Goal: Transaction & Acquisition: Purchase product/service

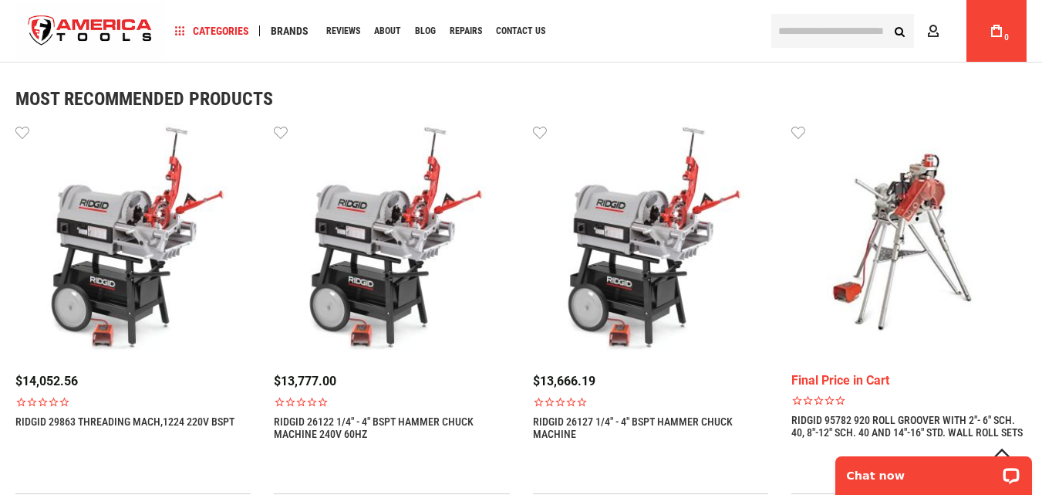
scroll to position [1094, 0]
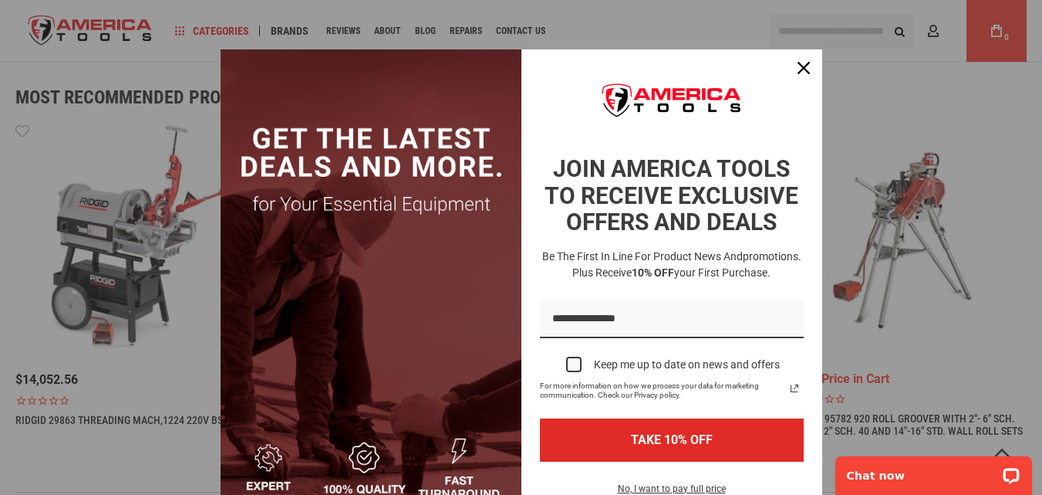
click at [179, 300] on div "Marketing offer form" at bounding box center [521, 247] width 1042 height 495
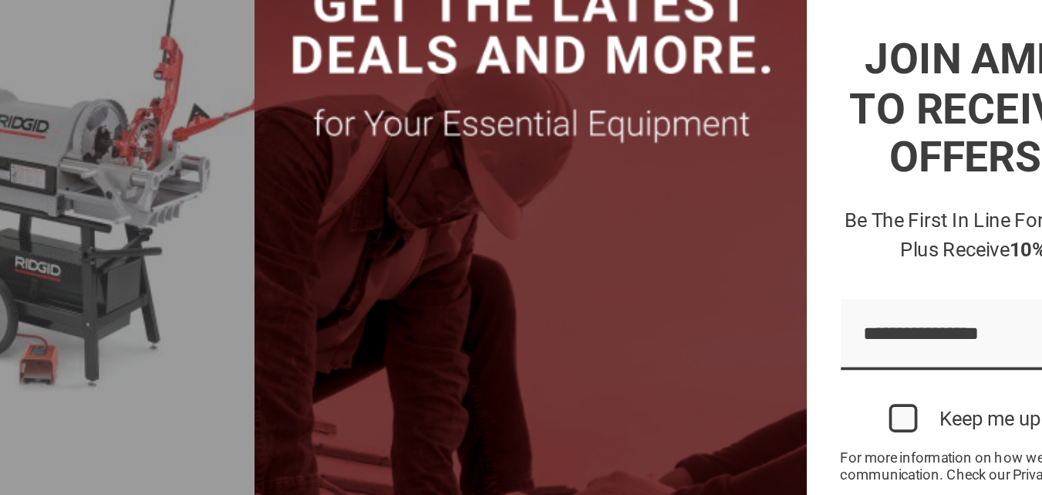
click at [182, 248] on div "Marketing offer form" at bounding box center [521, 247] width 1042 height 495
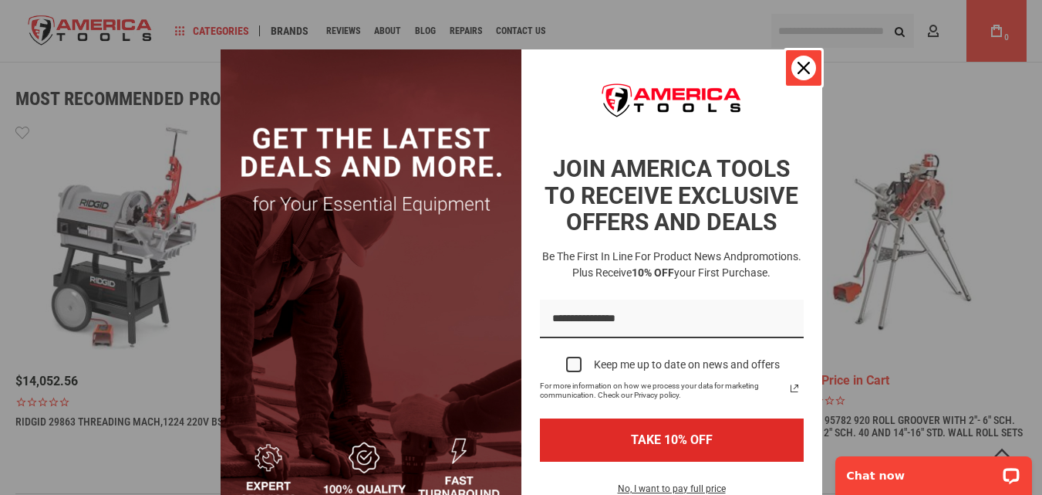
click at [801, 66] on icon "close icon" at bounding box center [804, 68] width 12 height 12
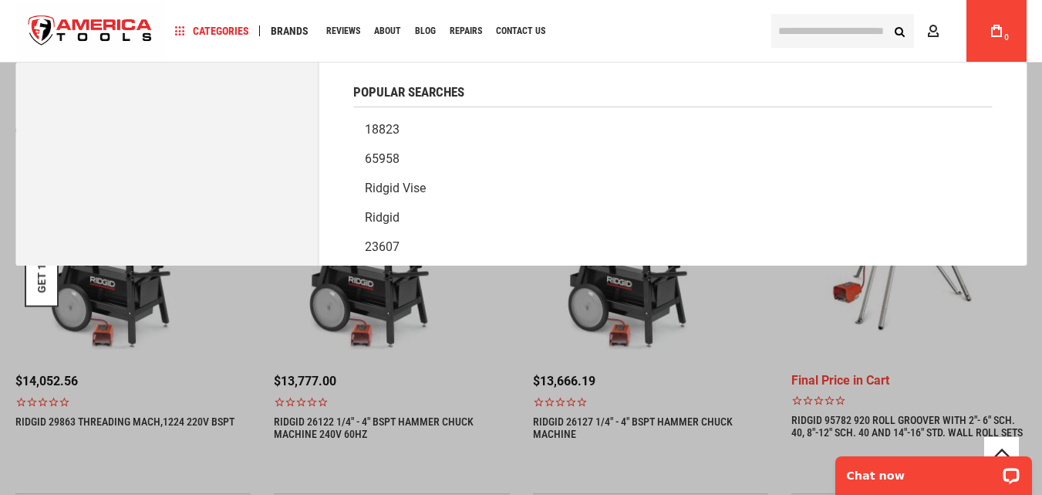
click at [835, 31] on input "text" at bounding box center [843, 31] width 143 height 34
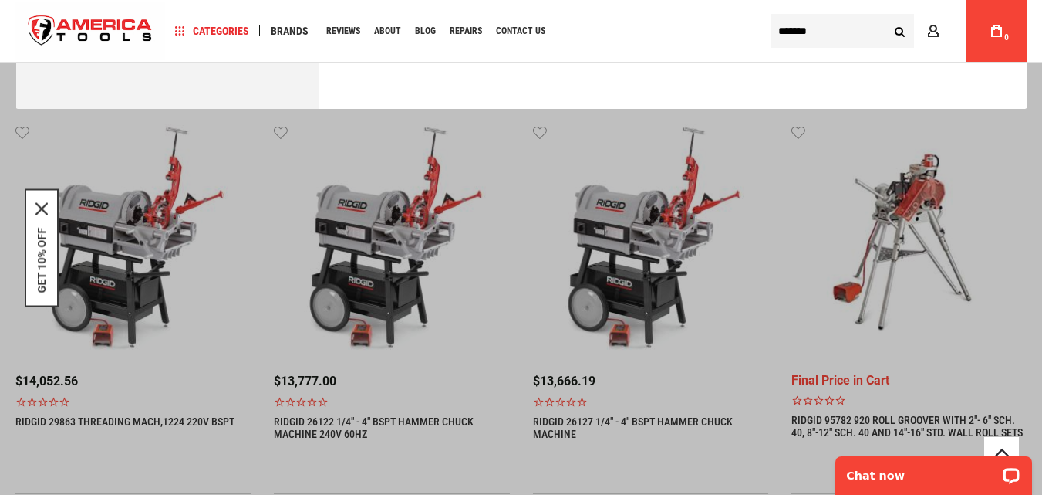
type input "*******"
click at [885, 16] on button "Search" at bounding box center [899, 30] width 29 height 29
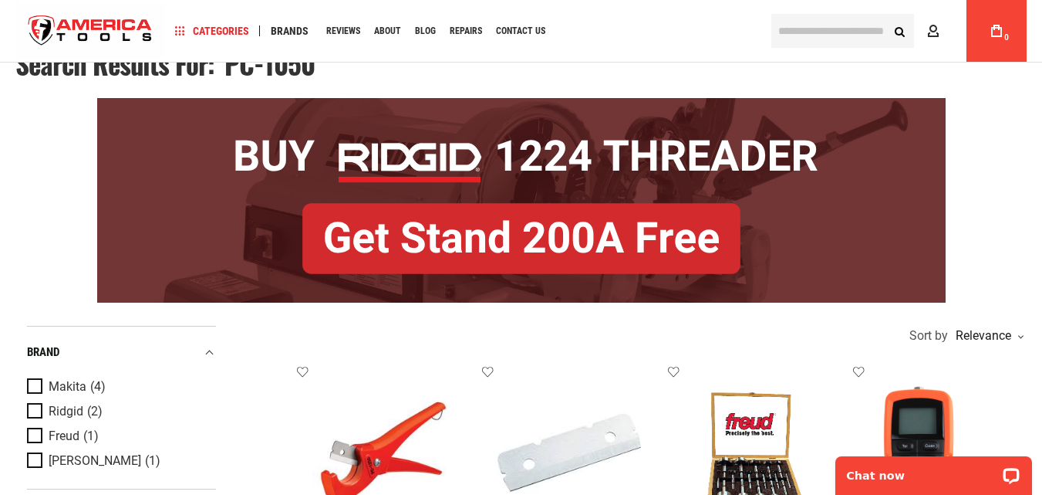
scroll to position [213, 0]
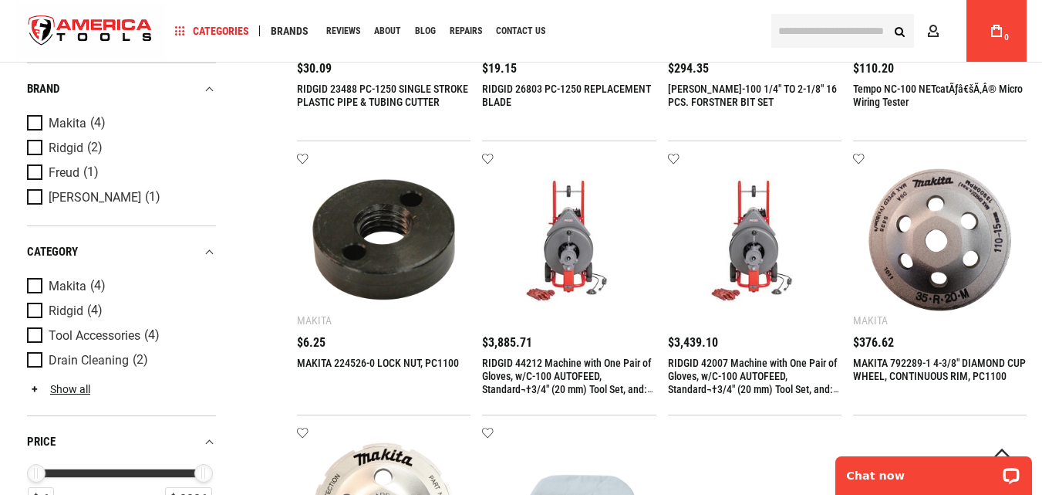
scroll to position [558, 0]
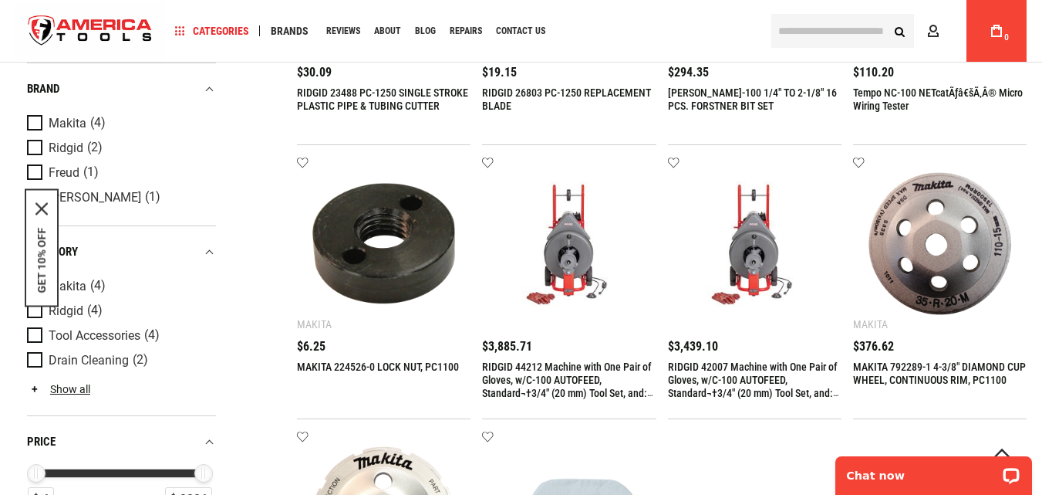
click at [580, 257] on img at bounding box center [569, 243] width 143 height 143
